Goal: Task Accomplishment & Management: Manage account settings

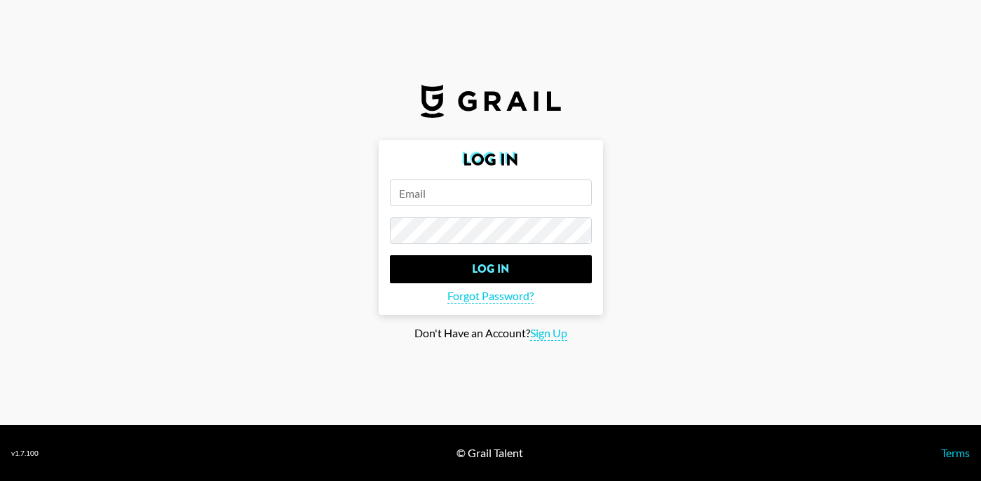
click at [494, 192] on input "email" at bounding box center [491, 192] width 202 height 27
type input "[PERSON_NAME][EMAIL_ADDRESS][PERSON_NAME][DOMAIN_NAME]"
click at [390, 255] on input "Log In" at bounding box center [491, 269] width 202 height 28
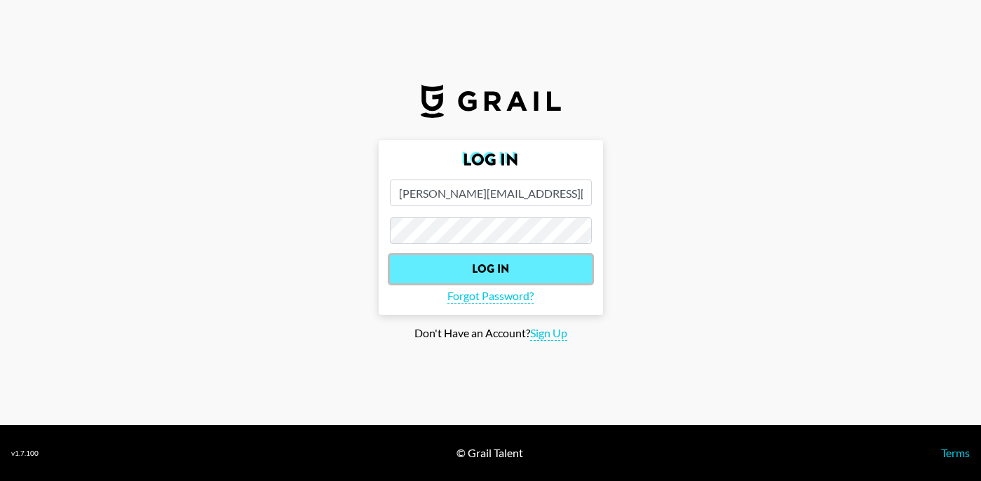
click at [500, 281] on input "Log In" at bounding box center [491, 269] width 202 height 28
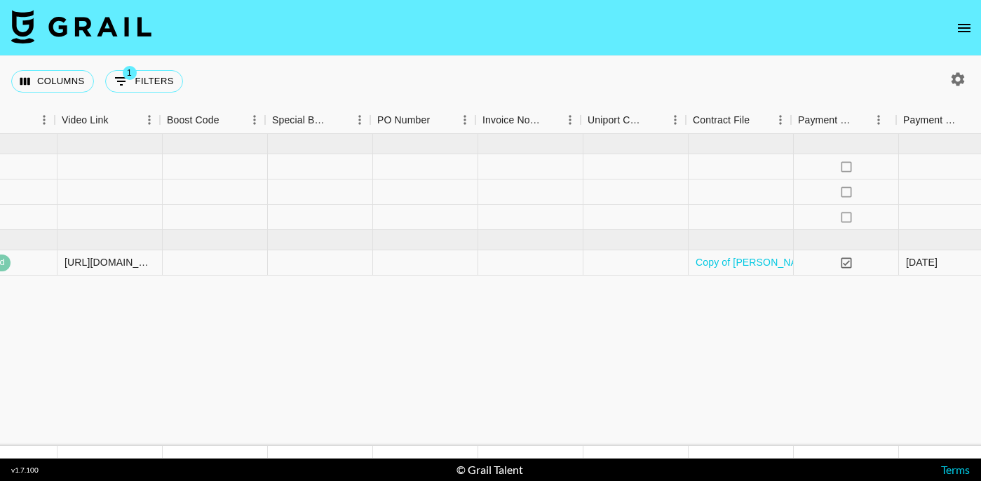
scroll to position [0, 1267]
click at [86, 171] on div at bounding box center [110, 166] width 105 height 25
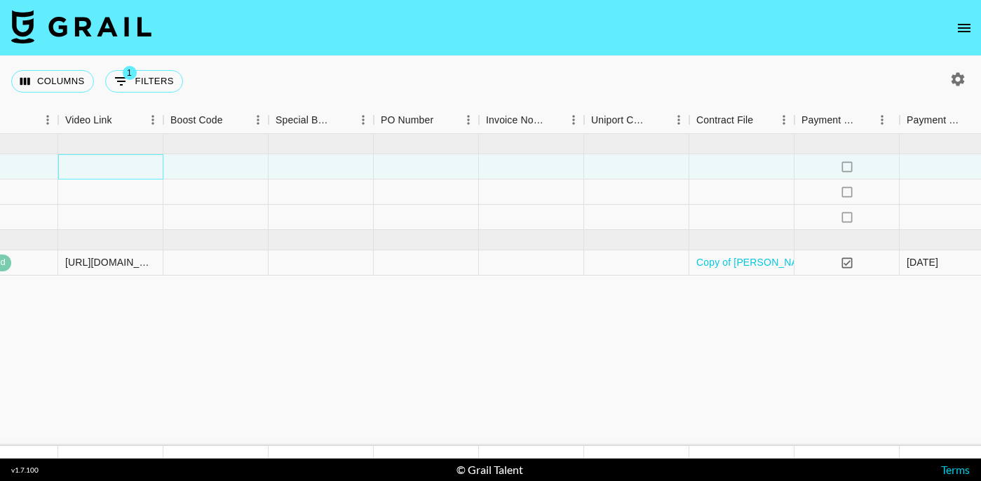
click at [86, 171] on div at bounding box center [110, 166] width 105 height 25
type input "[URL][DOMAIN_NAME]"
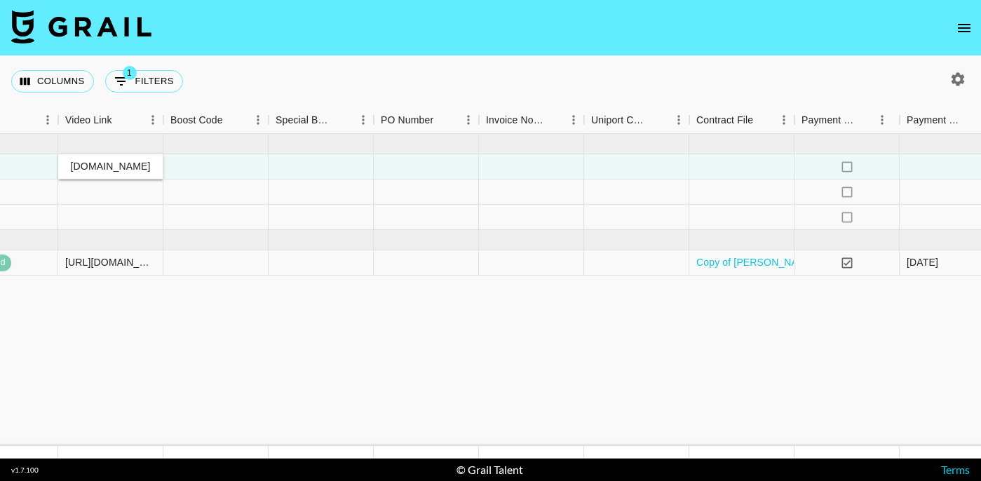
scroll to position [0, 0]
click at [224, 165] on div at bounding box center [215, 166] width 105 height 25
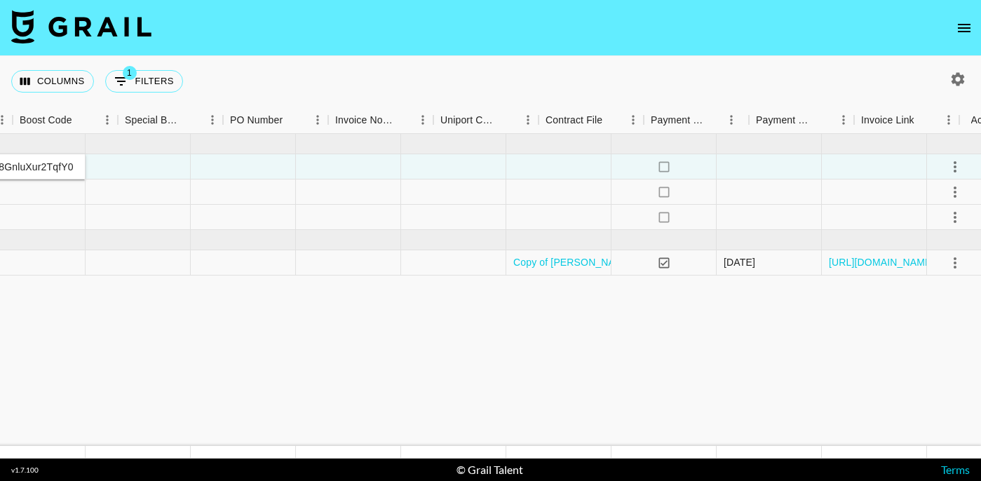
scroll to position [0, 1452]
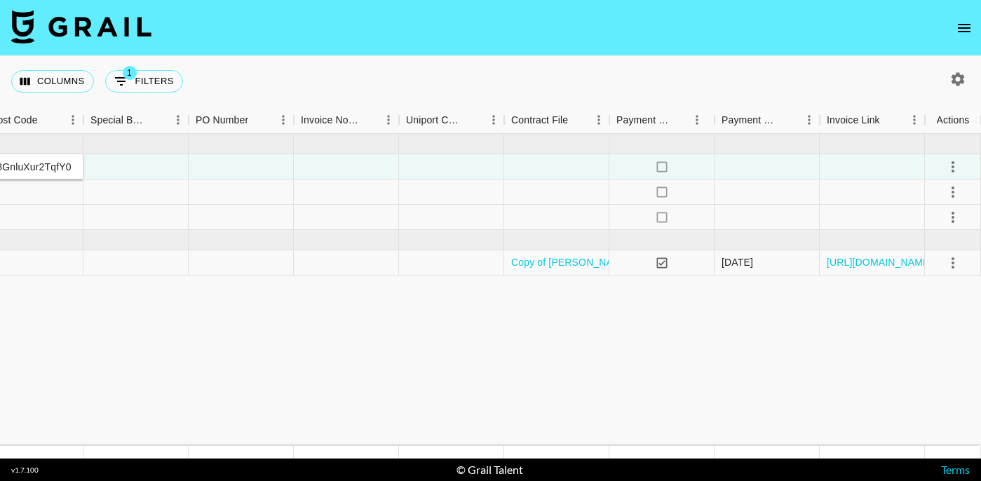
type input "adcode-Q9jTBAtr5ykgwbPq8f50RisgrQWK21Wm13fVuTXpLF27FEjVoLsD08GnluXur2TqfY0"
click at [960, 163] on icon "select merge strategy" at bounding box center [952, 166] width 17 height 17
click at [920, 299] on div "Approve" at bounding box center [922, 297] width 43 height 17
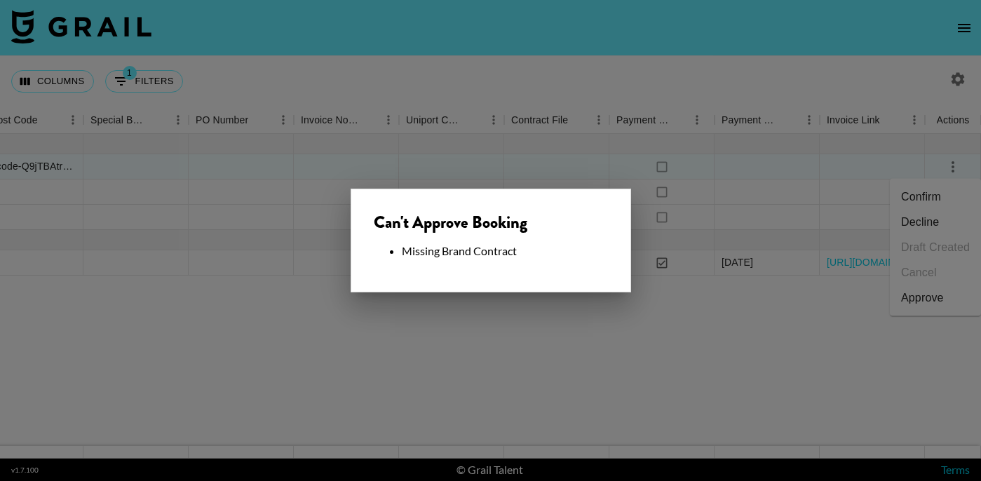
click at [557, 346] on div at bounding box center [490, 240] width 981 height 481
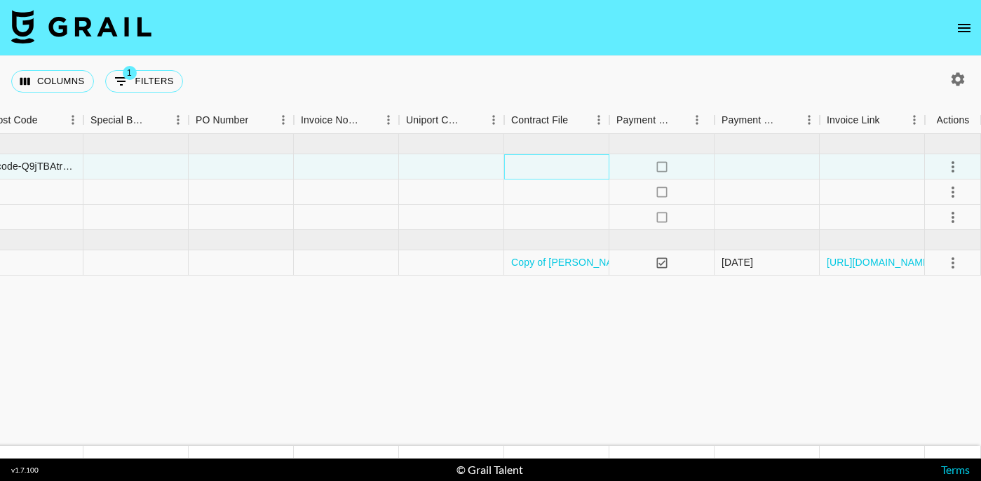
click at [546, 168] on div at bounding box center [556, 166] width 105 height 25
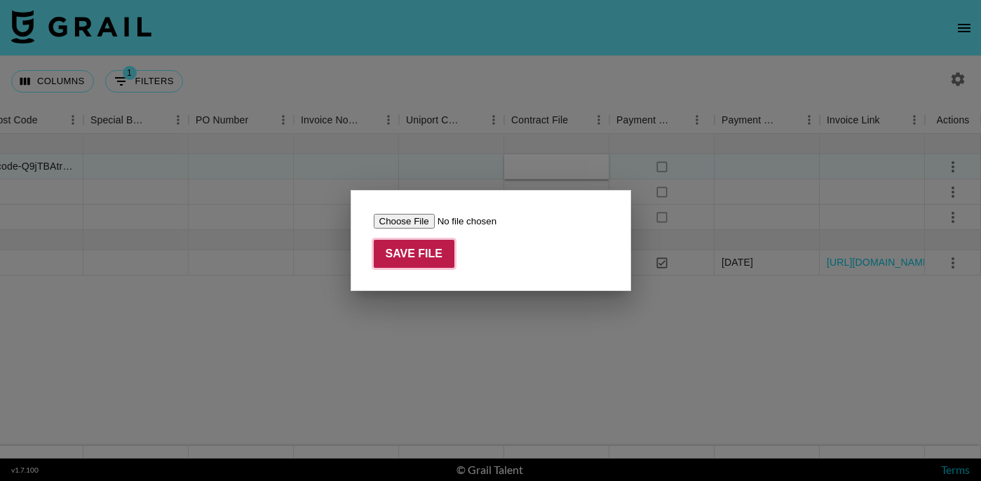
click at [430, 257] on input "Save File" at bounding box center [414, 254] width 81 height 28
click at [418, 219] on input "file" at bounding box center [462, 221] width 177 height 15
click at [413, 219] on input "file" at bounding box center [462, 221] width 177 height 15
type input "C:\fakepath\Copy of [PERSON_NAME] x Pair Eyewear 2025 Evergreen Partnership Agr…"
click at [409, 222] on input "file" at bounding box center [462, 221] width 177 height 15
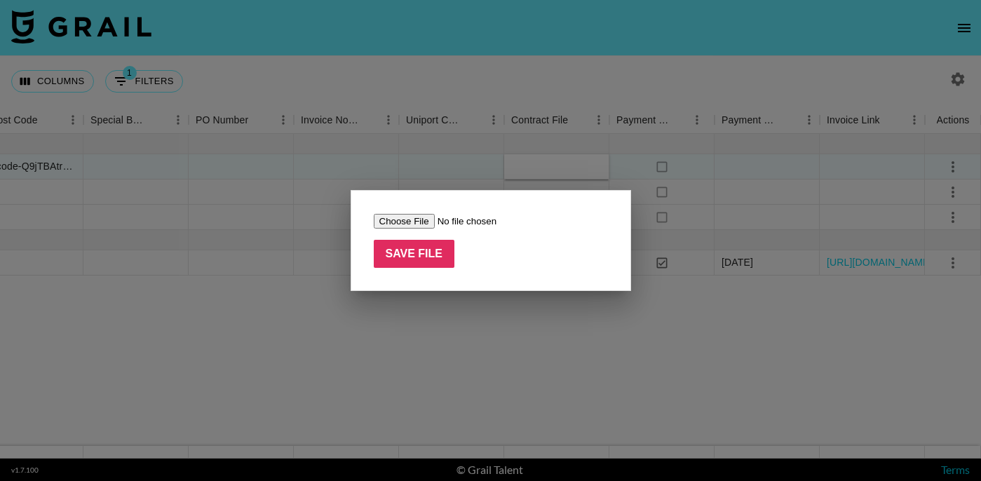
click at [406, 217] on input "file" at bounding box center [462, 221] width 177 height 15
type input "C:\fakepath\Signed Copy of [PERSON_NAME] September Campaign _ BOOBIE_ Superfood…"
click at [428, 257] on input "Save File" at bounding box center [414, 254] width 81 height 28
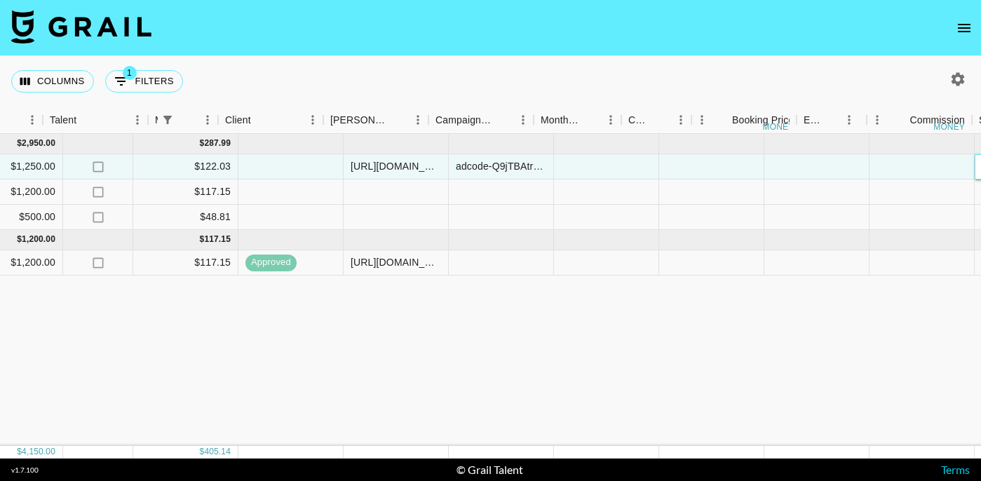
scroll to position [0, 1452]
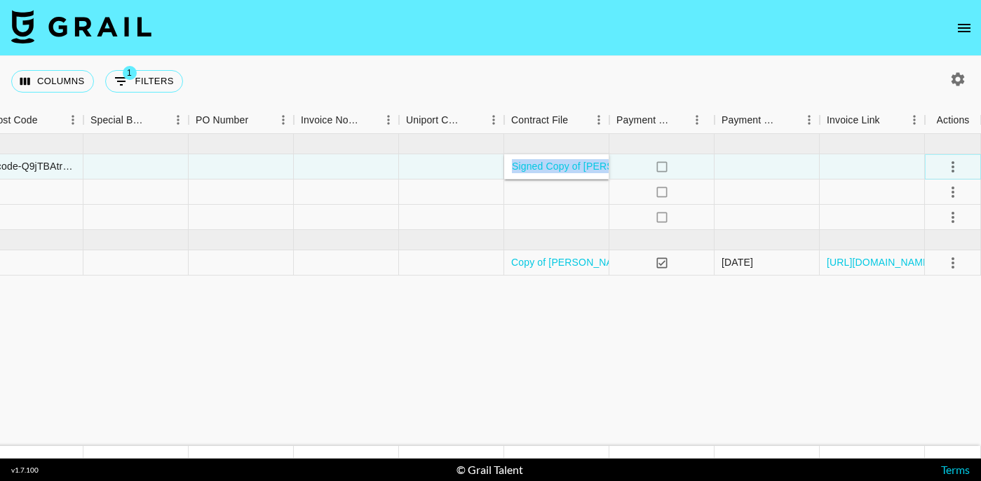
click at [953, 166] on icon "select merge strategy" at bounding box center [952, 166] width 3 height 11
click at [922, 293] on div "Approve" at bounding box center [922, 297] width 43 height 17
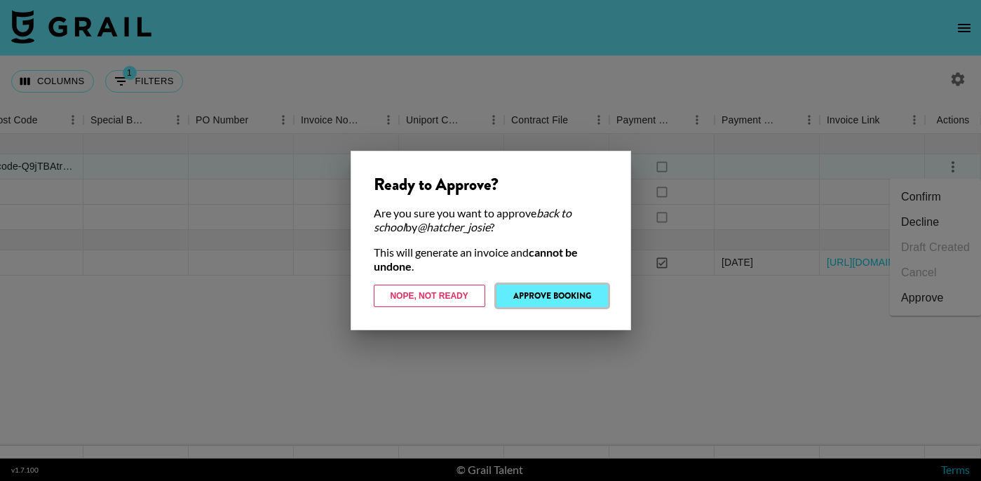
click at [545, 296] on button "Approve Booking" at bounding box center [551, 296] width 111 height 22
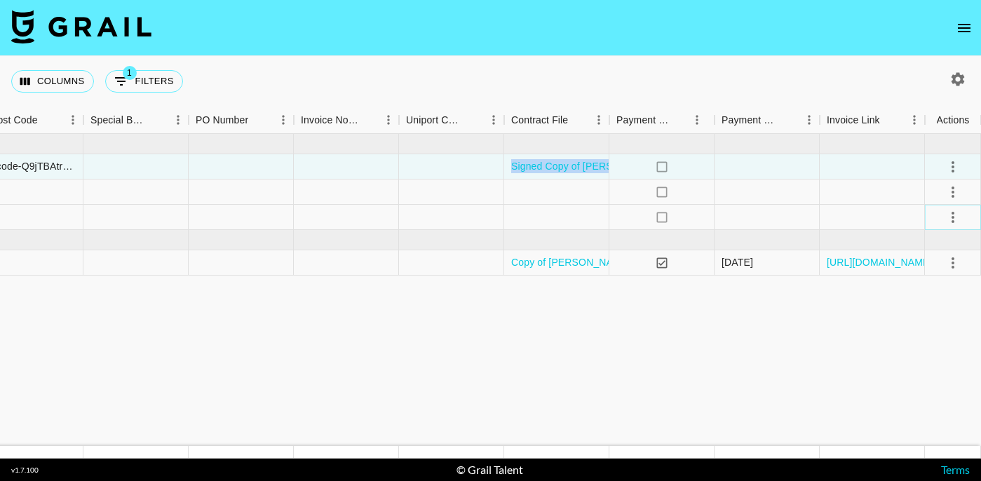
click at [952, 220] on icon "select merge strategy" at bounding box center [952, 217] width 3 height 11
click at [934, 350] on div "Approve" at bounding box center [922, 348] width 43 height 17
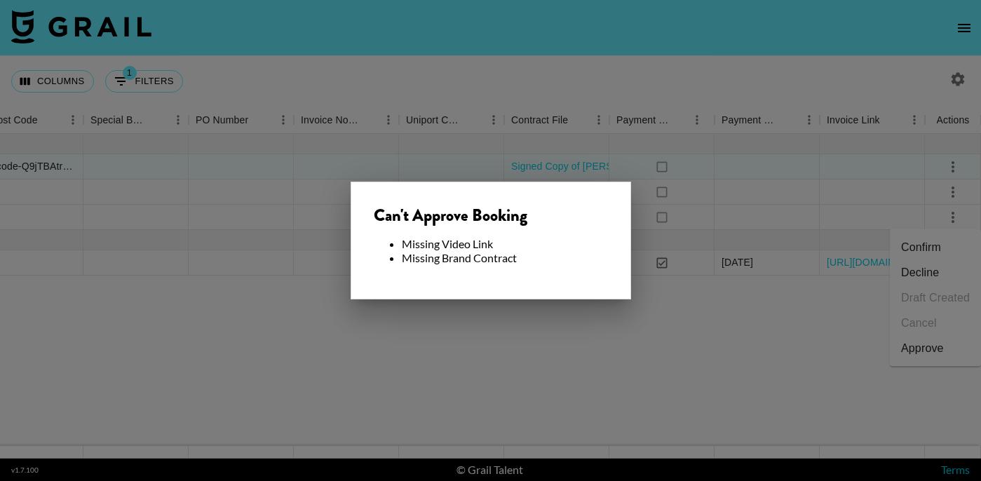
click at [777, 362] on div at bounding box center [490, 240] width 981 height 481
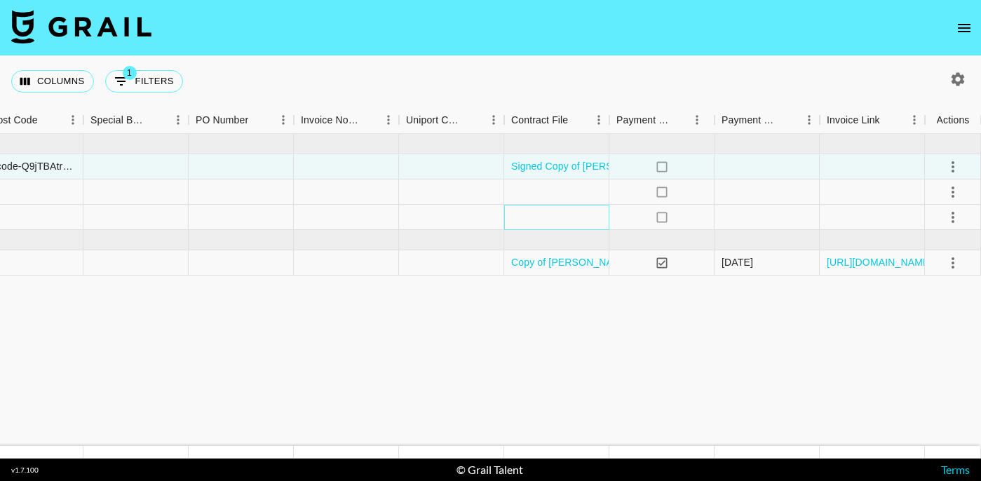
click at [571, 220] on div at bounding box center [556, 217] width 105 height 25
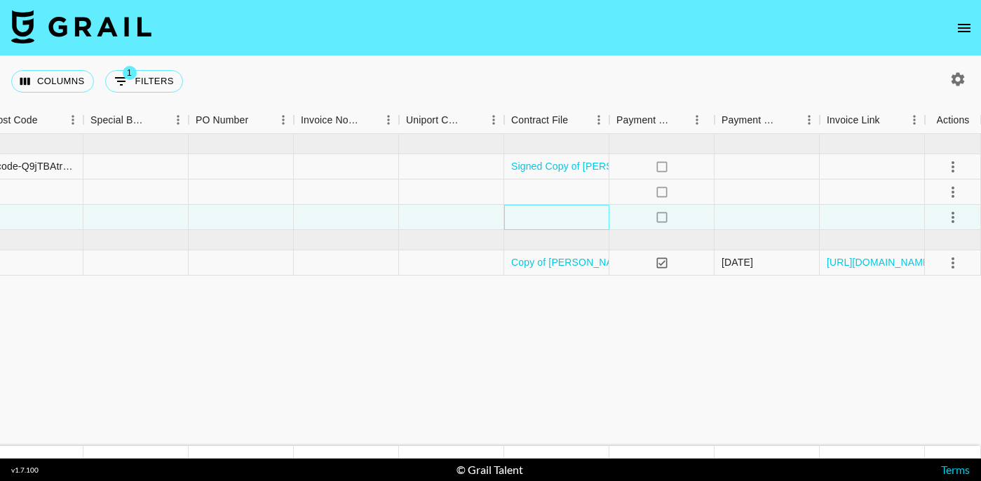
click at [571, 220] on div at bounding box center [556, 217] width 105 height 25
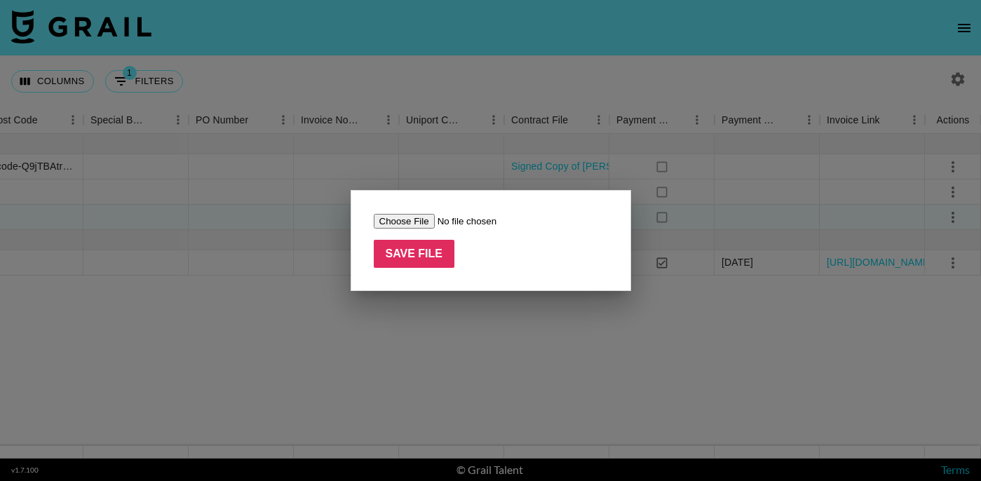
click at [424, 222] on input "file" at bounding box center [462, 221] width 177 height 15
type input "C:\fakepath\Screen Shot [DATE] 7.49.40 PM.png"
click at [426, 257] on input "Save File" at bounding box center [414, 254] width 81 height 28
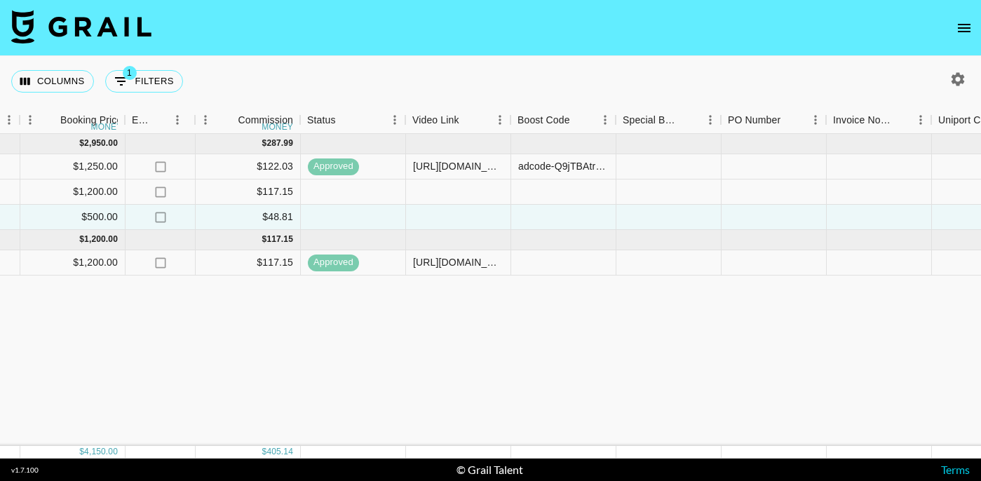
scroll to position [0, 920]
click at [456, 215] on div at bounding box center [457, 217] width 105 height 25
paste input "[URL][DOMAIN_NAME]"
type input "[URL][DOMAIN_NAME]"
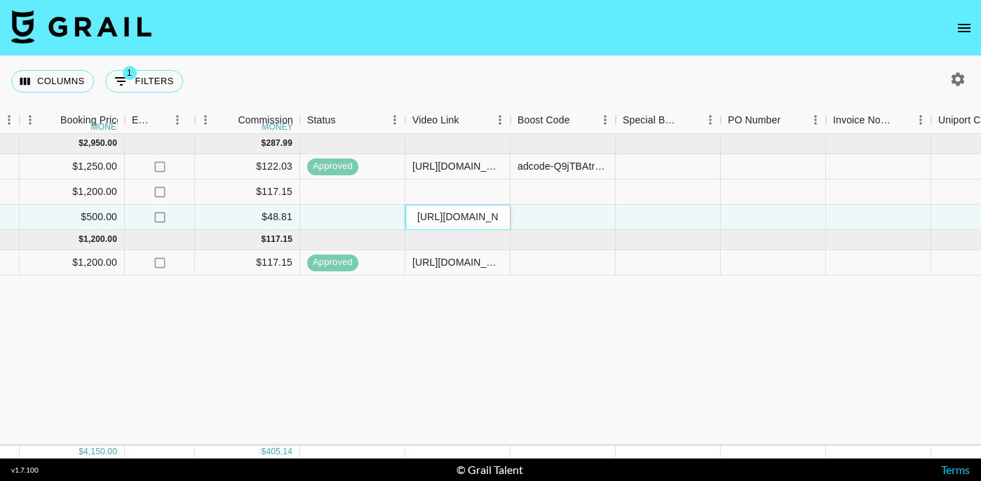
scroll to position [0, 402]
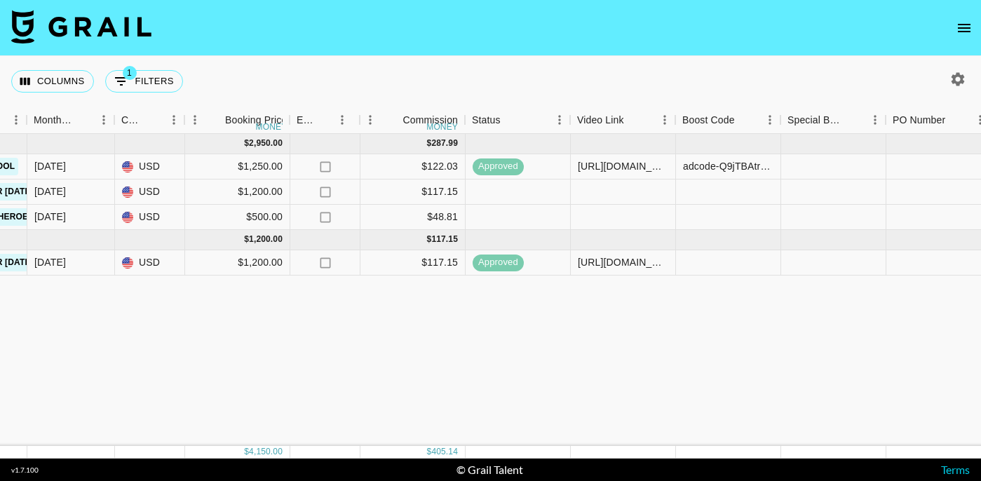
scroll to position [0, 755]
click at [622, 217] on div at bounding box center [622, 217] width 105 height 25
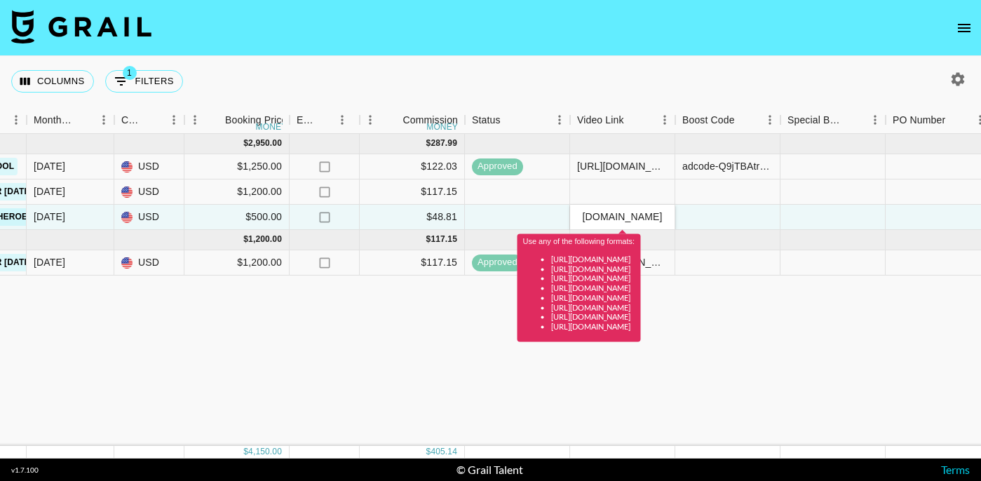
scroll to position [0, 107]
drag, startPoint x: 665, startPoint y: 217, endPoint x: 645, endPoint y: 218, distance: 20.4
click at [645, 218] on input "[URL][DOMAIN_NAME]" at bounding box center [622, 216] width 103 height 11
click at [738, 209] on div at bounding box center [727, 217] width 105 height 25
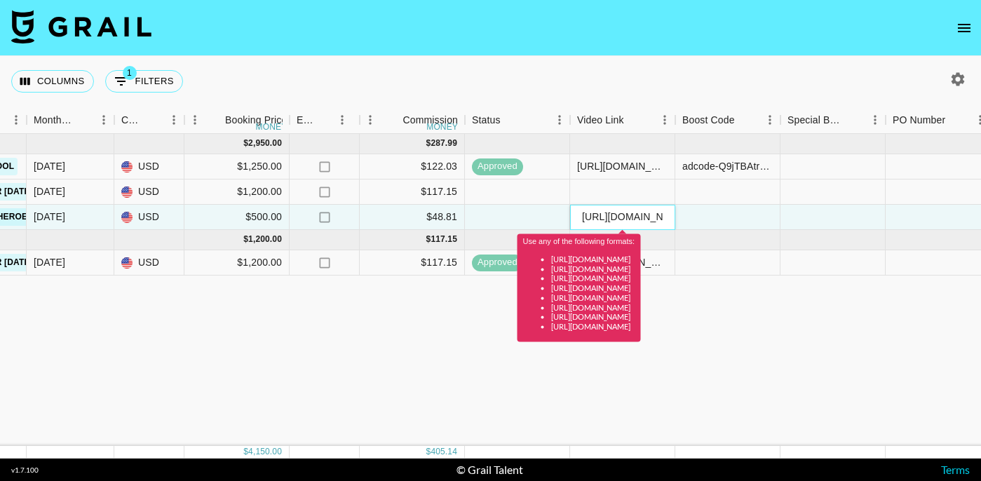
click at [658, 214] on input "https://www.instagram.com/jgendron5" at bounding box center [622, 216] width 103 height 11
click at [618, 216] on input "https://www.instagram.com/jgendron5" at bounding box center [622, 216] width 103 height 11
type input "https://www.instagram.com/stories/jgendron5"
click at [794, 315] on div "Sep '25 ( 3 ) $ 2,950.00 $ 287.99 recudcZMOEGXMyeNG hatcher_josie paige.edwards…" at bounding box center [461, 290] width 2432 height 312
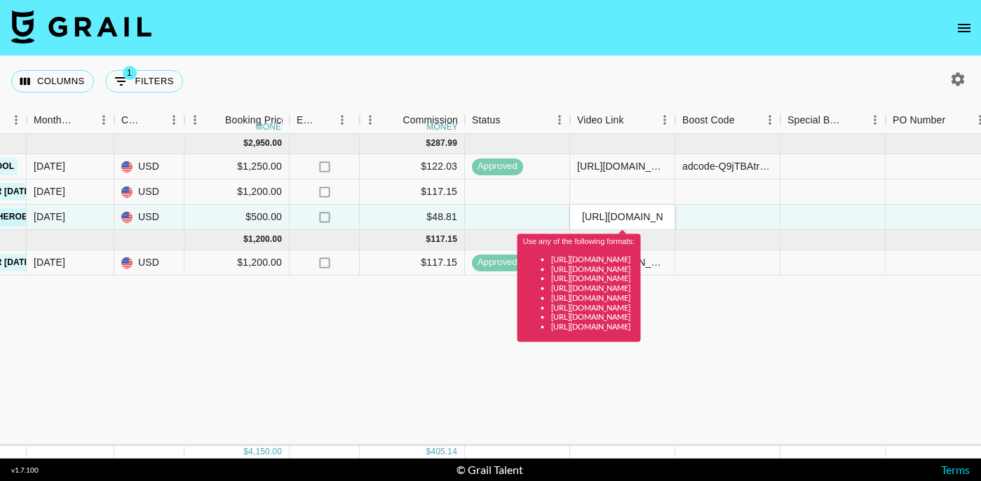
scroll to position [0, 119]
click at [809, 282] on div "Sep '25 ( 3 ) $ 2,950.00 $ 287.99 recudcZMOEGXMyeNG hatcher_josie paige.edwards…" at bounding box center [461, 290] width 2432 height 312
drag, startPoint x: 667, startPoint y: 217, endPoint x: 448, endPoint y: 201, distance: 220.0
click at [448, 201] on div "Sep '25 ( 3 ) $ 2,950.00 $ 287.99 recudcZMOEGXMyeNG hatcher_josie paige.edwards…" at bounding box center [461, 205] width 2432 height 142
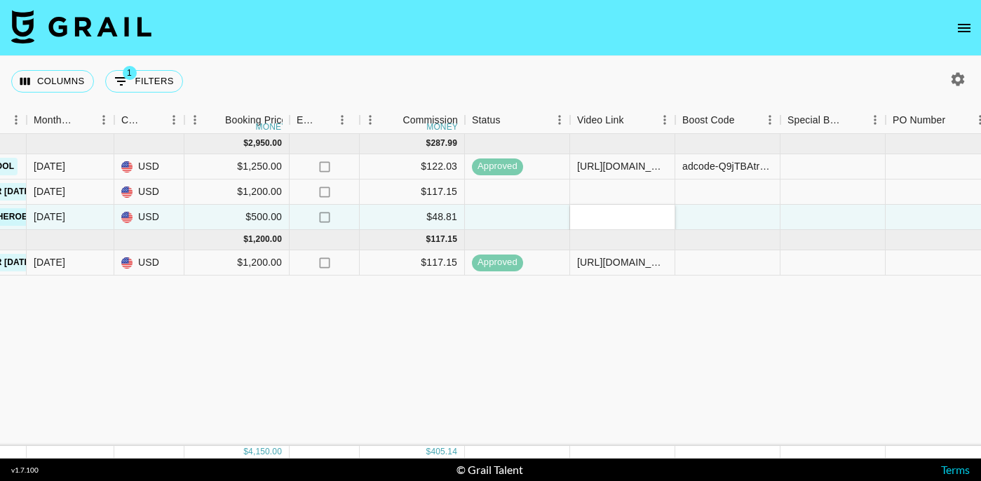
click at [772, 372] on div "Sep '25 ( 3 ) $ 2,950.00 $ 287.99 recudcZMOEGXMyeNG hatcher_josie paige.edwards…" at bounding box center [461, 290] width 2432 height 312
